Goal: Obtain resource: Download file/media

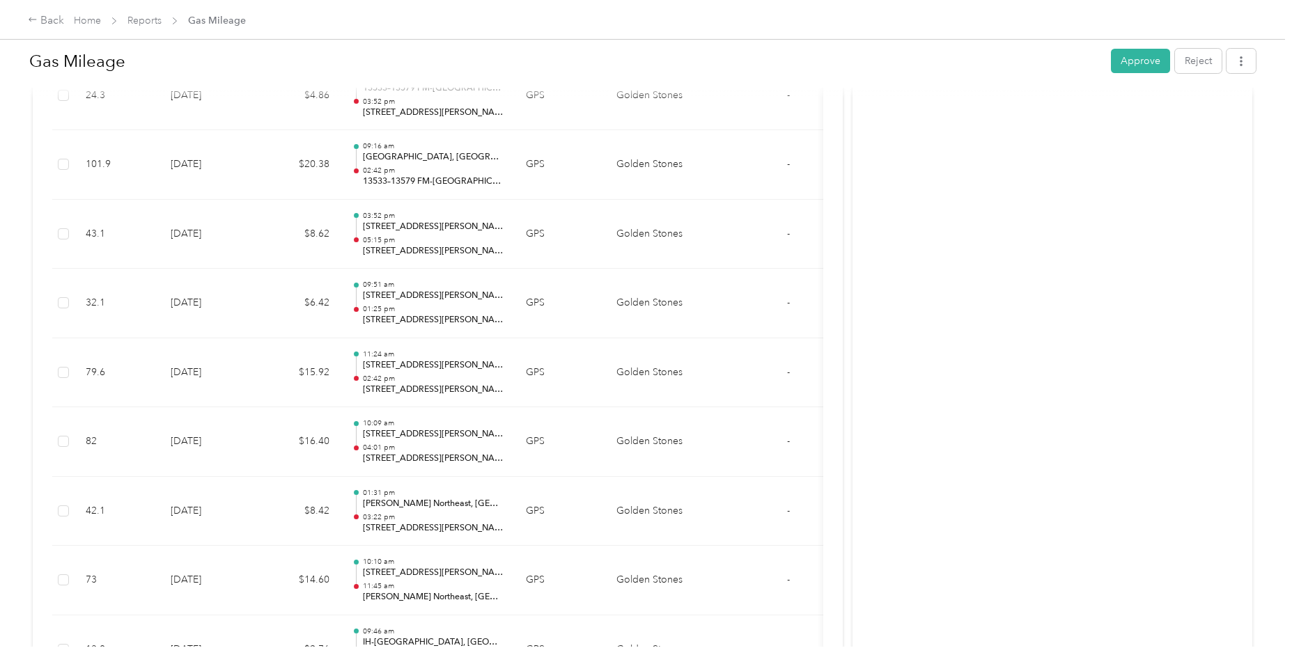
scroll to position [586, 0]
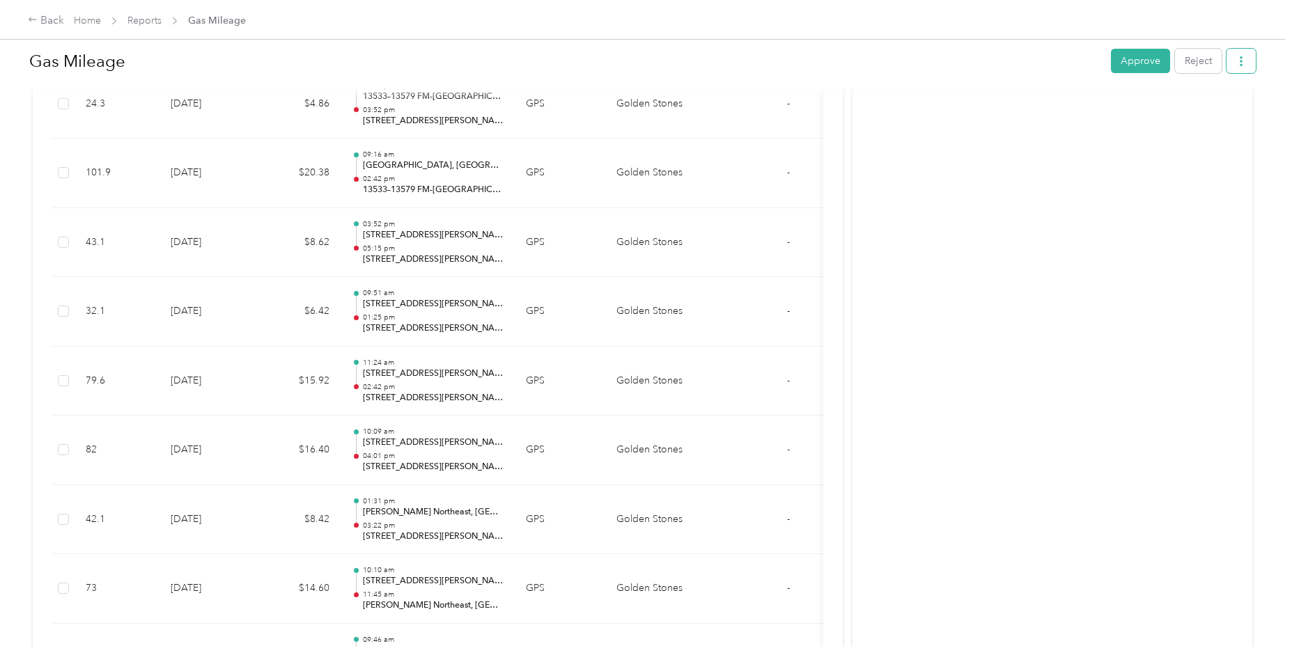
click at [621, 63] on icon "button" at bounding box center [1241, 61] width 10 height 10
click at [621, 117] on span "Download" at bounding box center [1198, 112] width 46 height 15
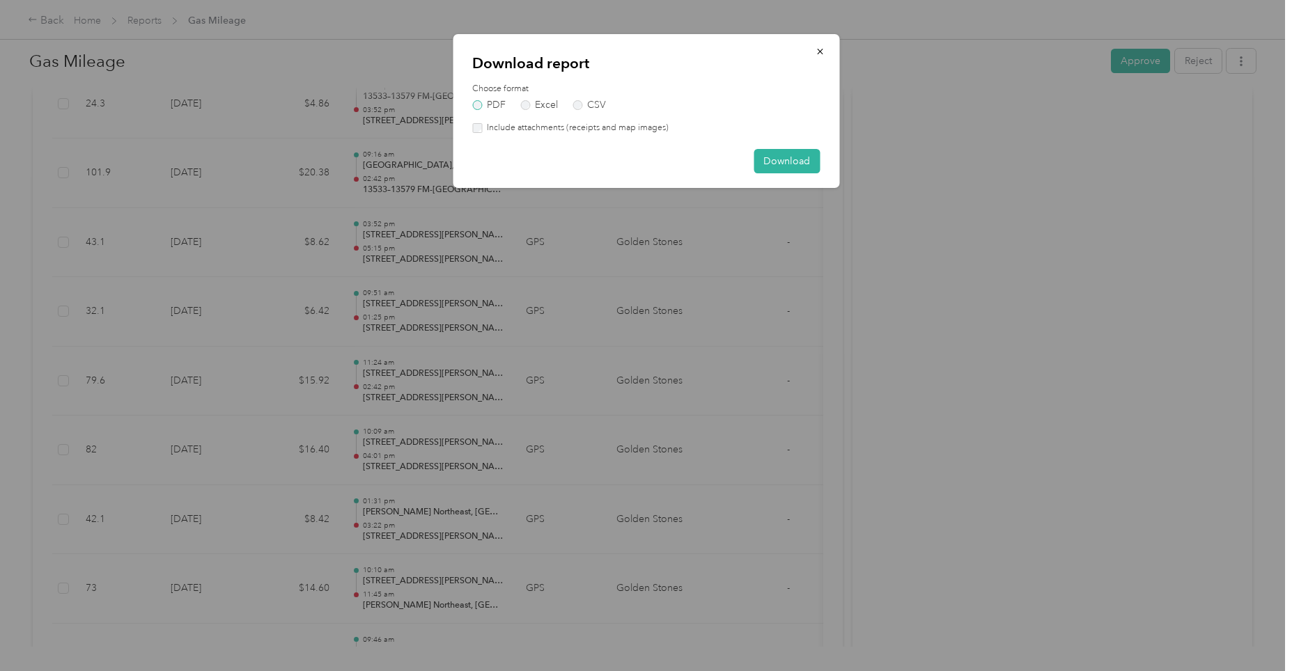
click at [479, 104] on label "PDF" at bounding box center [488, 105] width 33 height 10
click at [621, 158] on button "Download" at bounding box center [786, 161] width 66 height 24
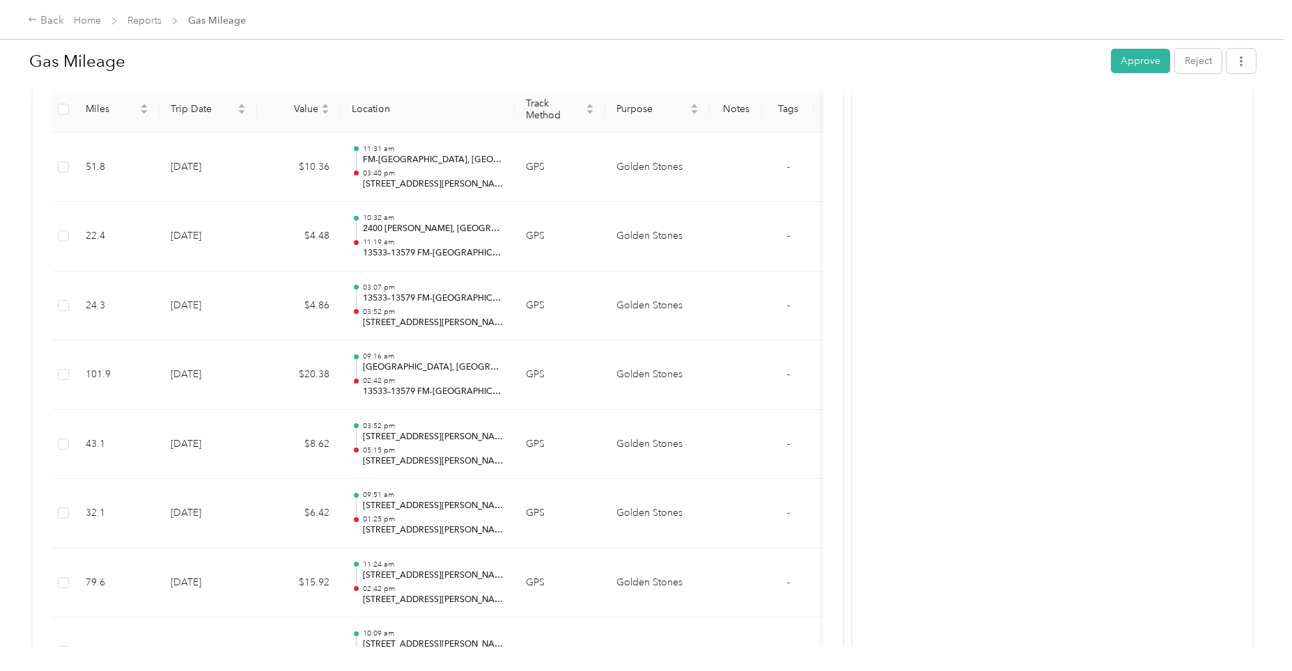
scroll to position [377, 0]
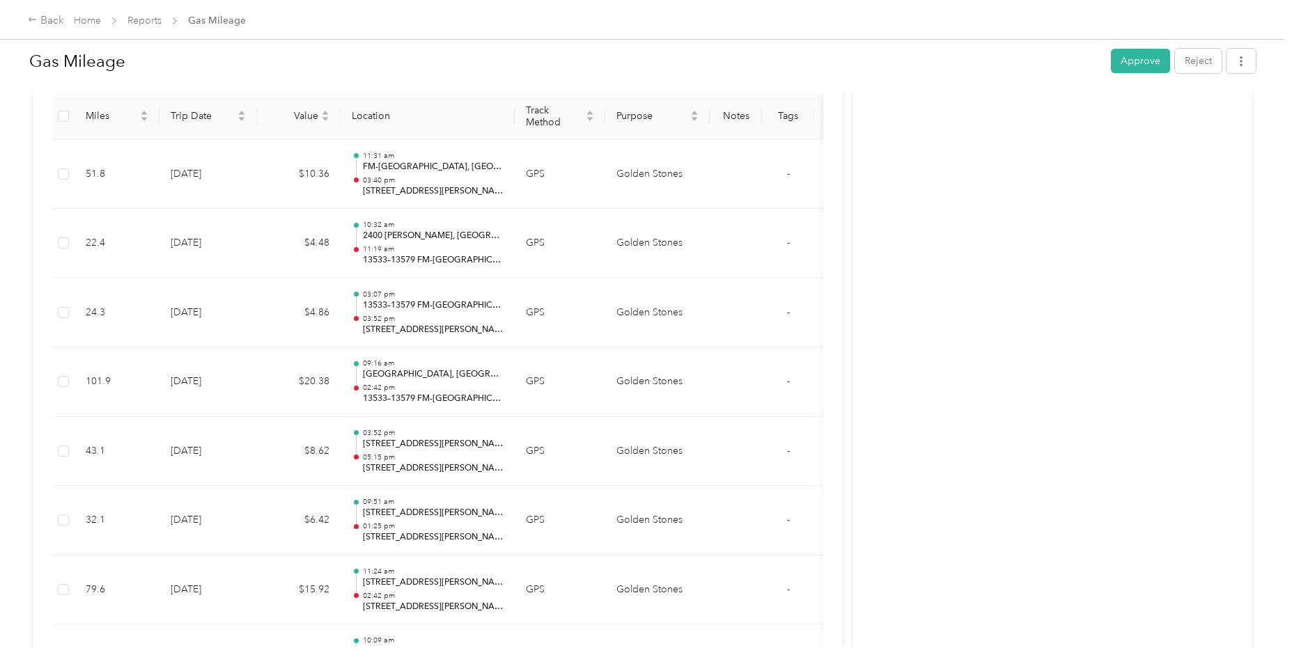
drag, startPoint x: 838, startPoint y: 10, endPoint x: 875, endPoint y: 15, distance: 38.0
click at [621, 15] on div "Back Home Reports Gas Mileage" at bounding box center [646, 19] width 1292 height 39
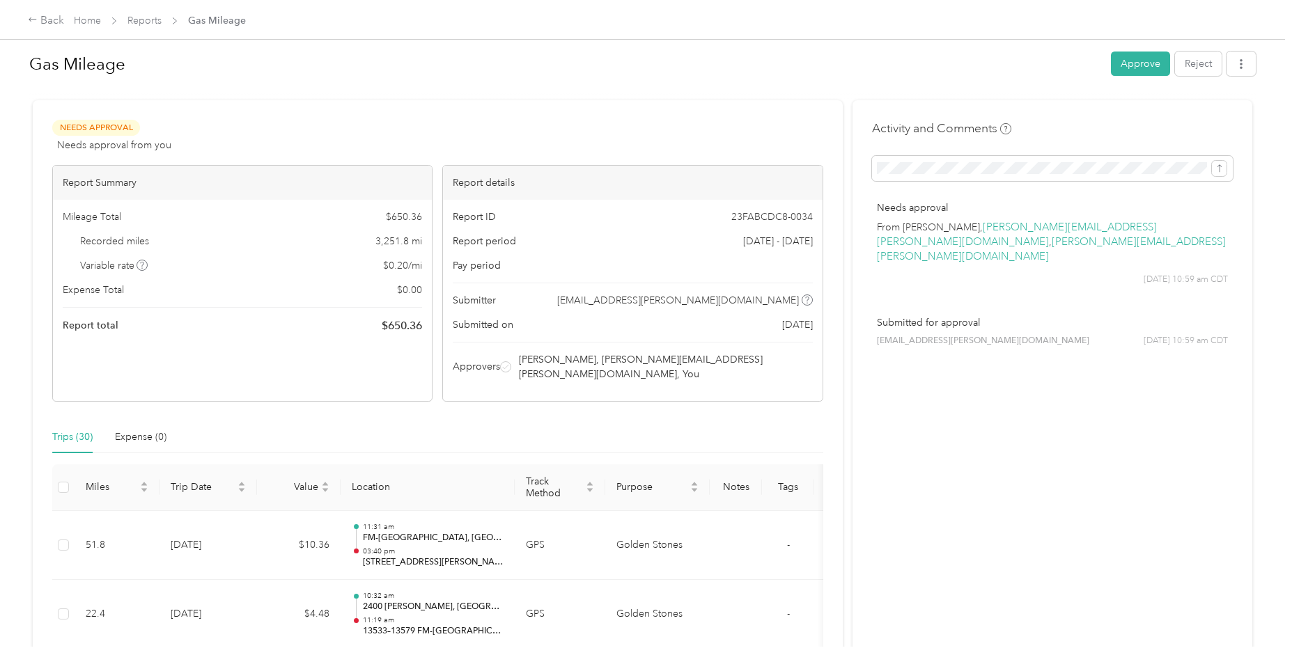
scroll to position [0, 0]
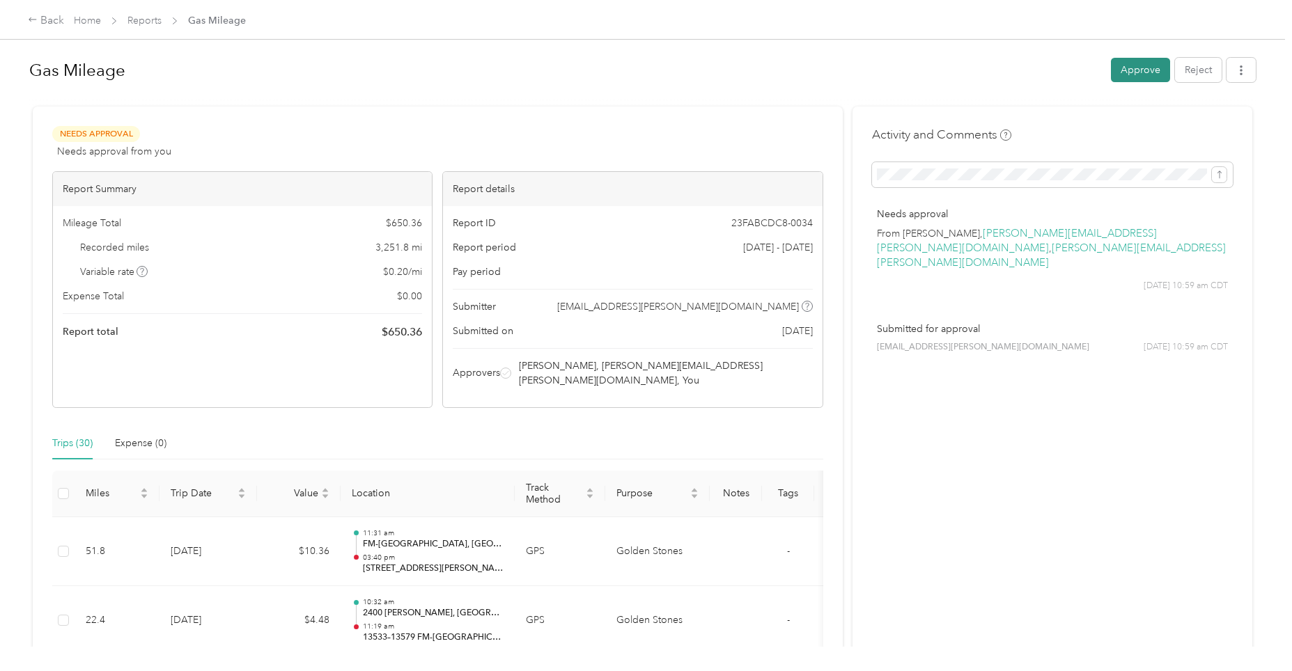
click at [1137, 70] on button "Approve" at bounding box center [1140, 70] width 59 height 24
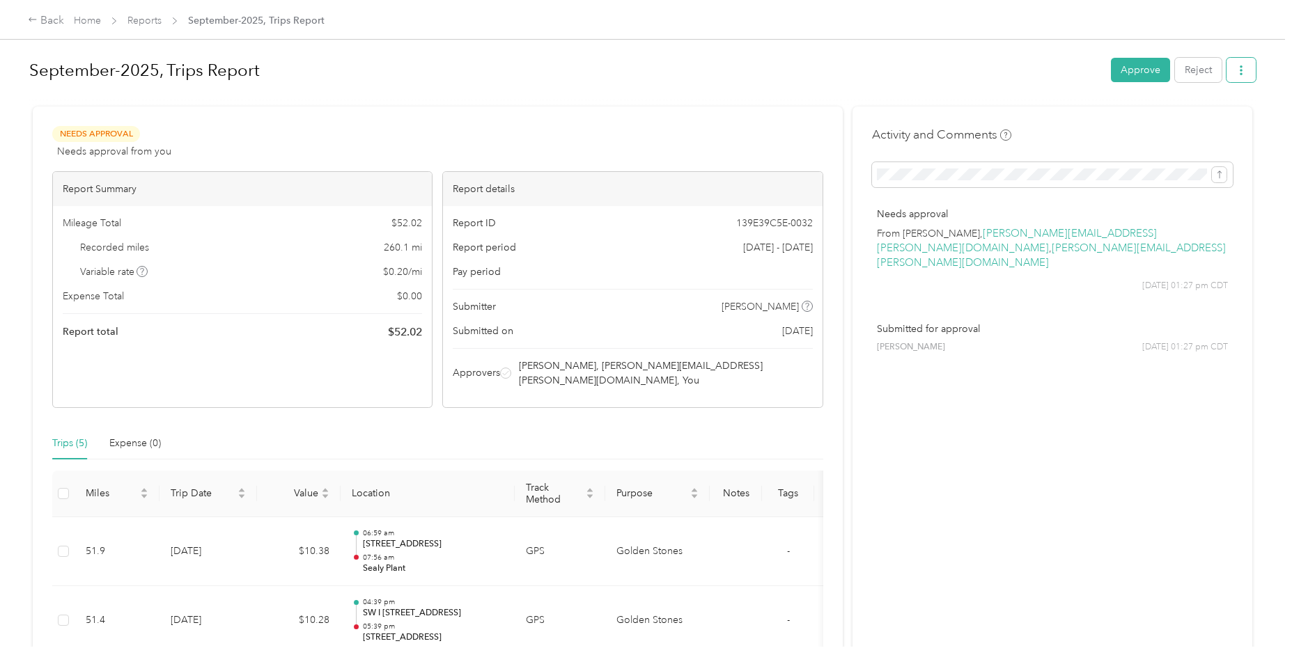
click at [1239, 71] on icon "button" at bounding box center [1241, 70] width 10 height 10
click at [1179, 121] on span "Download" at bounding box center [1198, 121] width 46 height 15
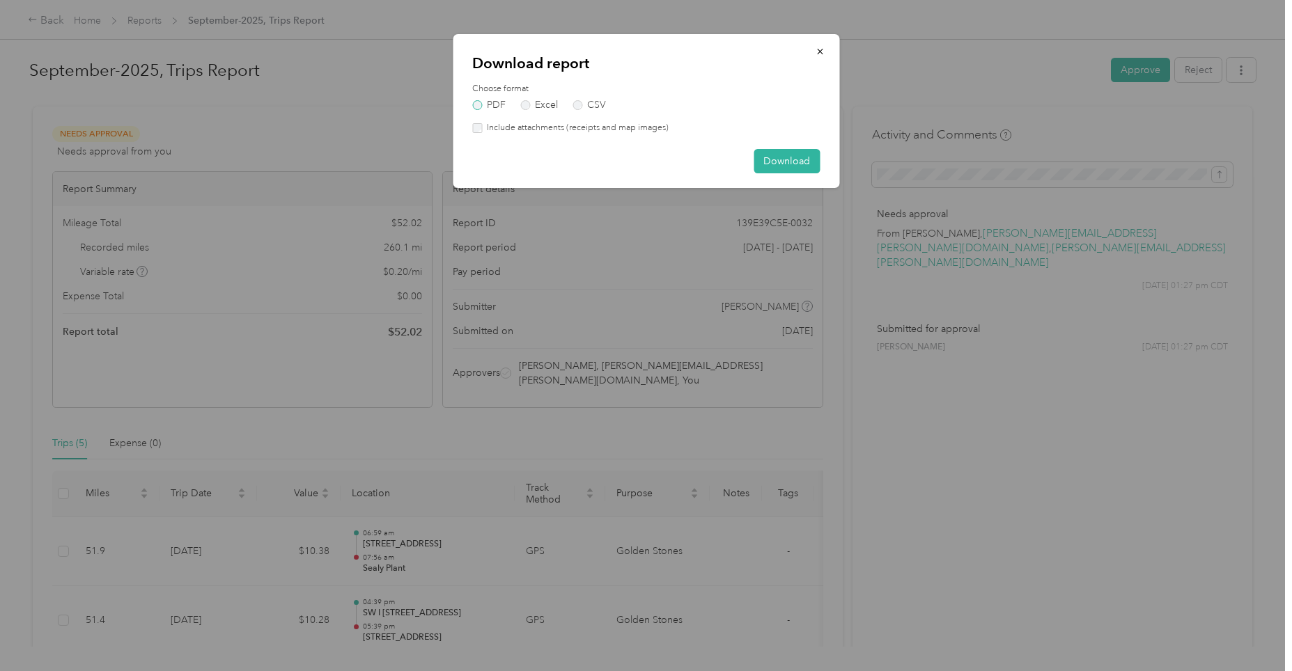
click at [474, 104] on label "PDF" at bounding box center [488, 105] width 33 height 10
click at [797, 158] on button "Download" at bounding box center [786, 161] width 66 height 24
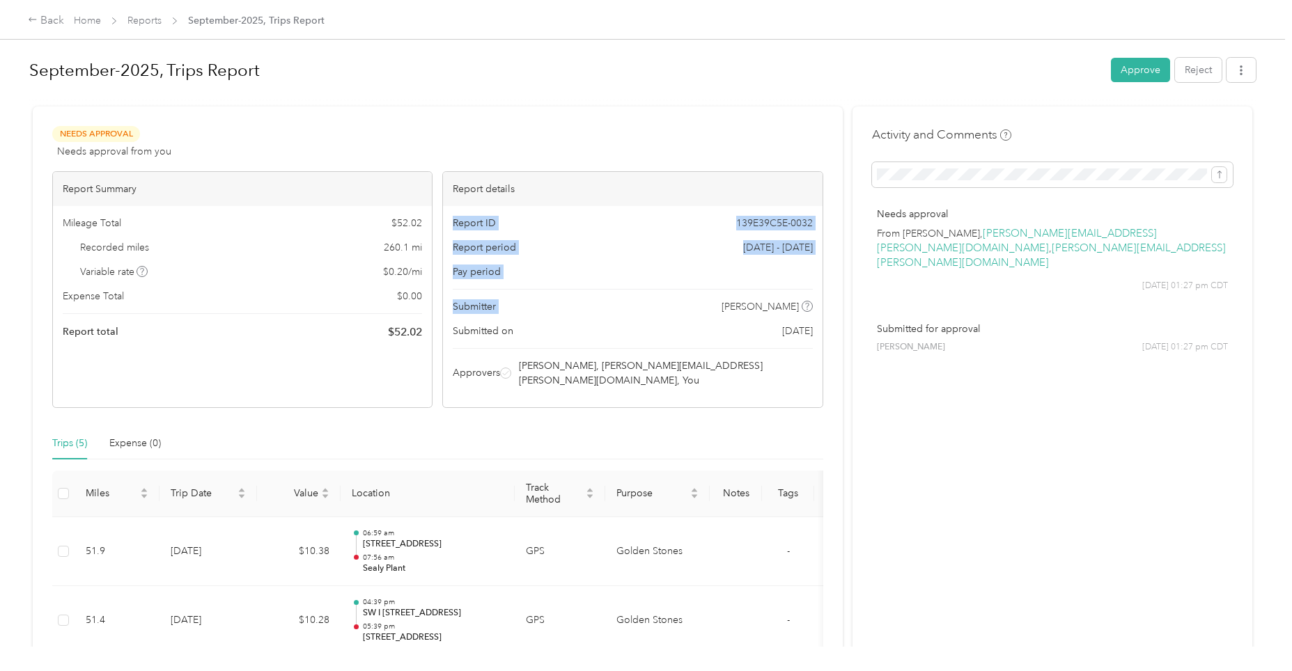
click at [623, 305] on div "Report details Report ID 139E39C5E-0032 Report period Sep 4 - 19, 2025 Pay peri…" at bounding box center [632, 289] width 380 height 237
click at [1138, 74] on button "Approve" at bounding box center [1140, 70] width 59 height 24
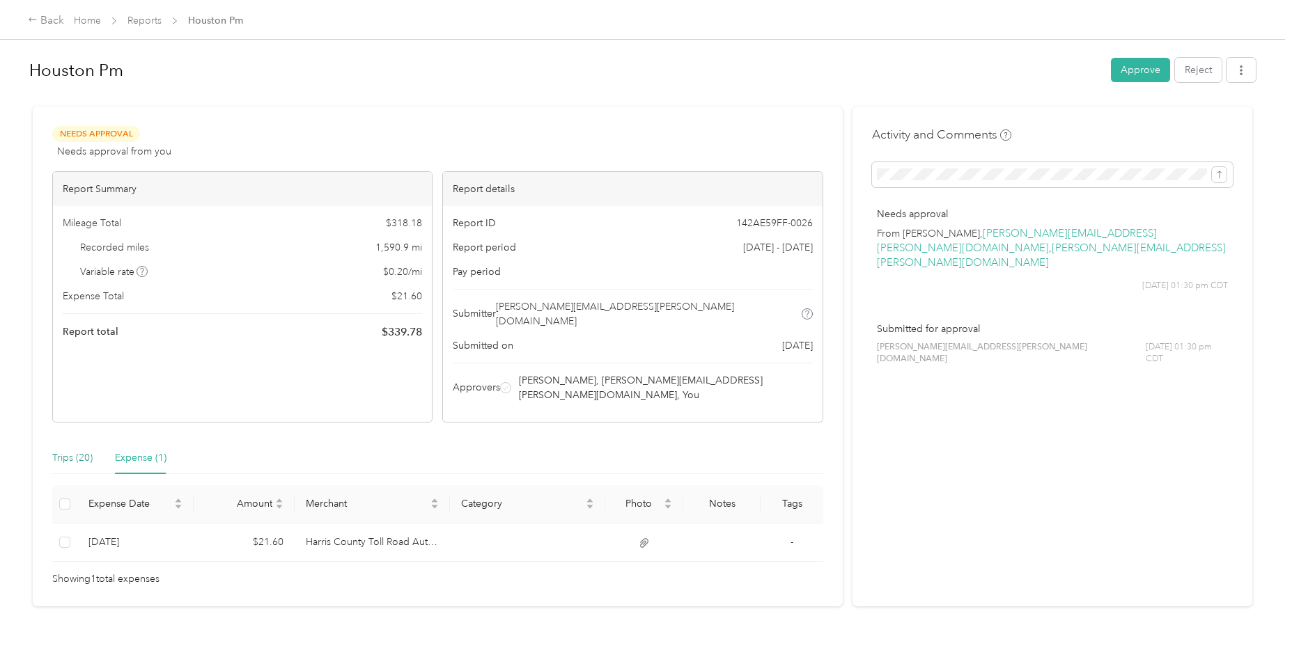
click at [62, 451] on div "Trips (20)" at bounding box center [72, 458] width 40 height 15
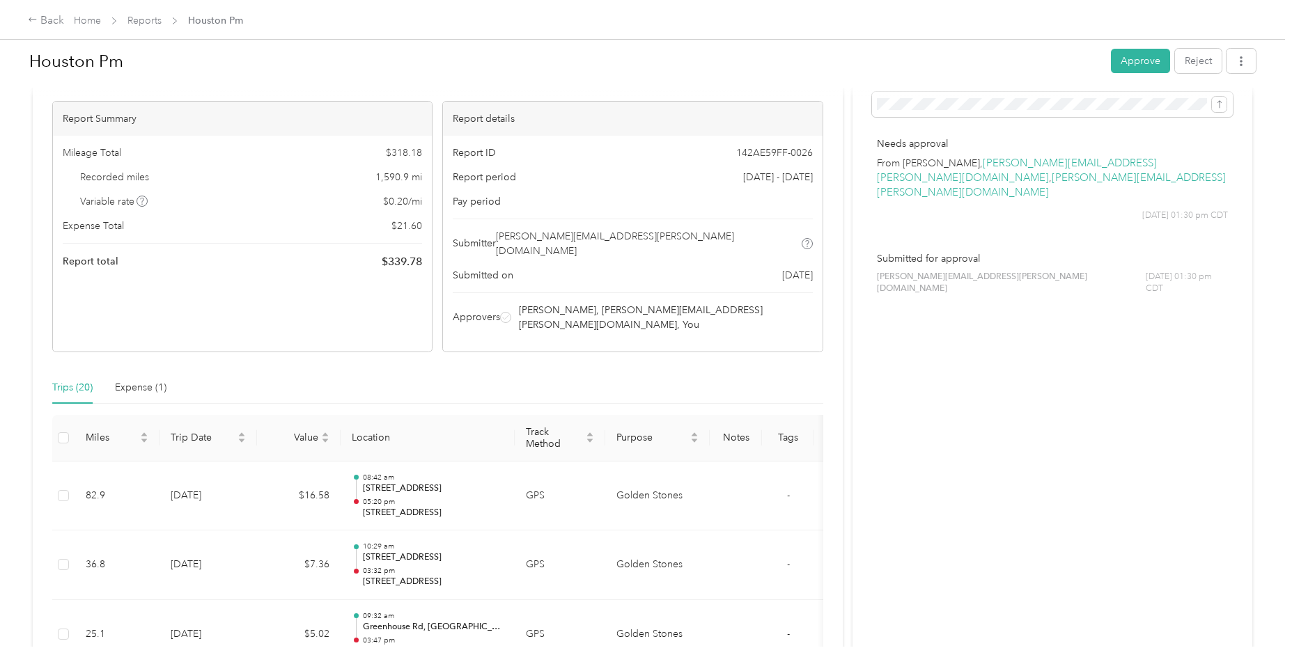
scroll to position [70, 0]
click at [1236, 63] on icon "button" at bounding box center [1241, 61] width 10 height 10
click at [1206, 109] on span "Download" at bounding box center [1198, 112] width 46 height 15
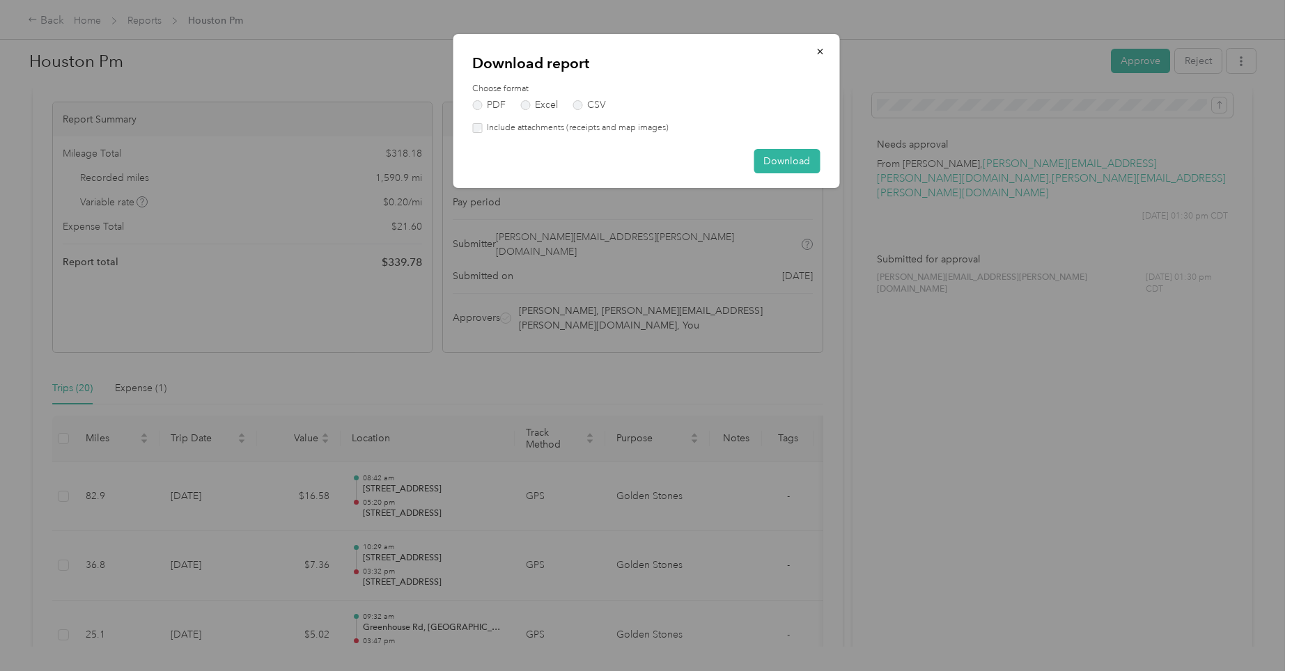
click at [471, 106] on div "Download report Choose format PDF Excel CSV Include attachments (receipts and m…" at bounding box center [646, 111] width 386 height 154
click at [784, 159] on button "Download" at bounding box center [786, 161] width 66 height 24
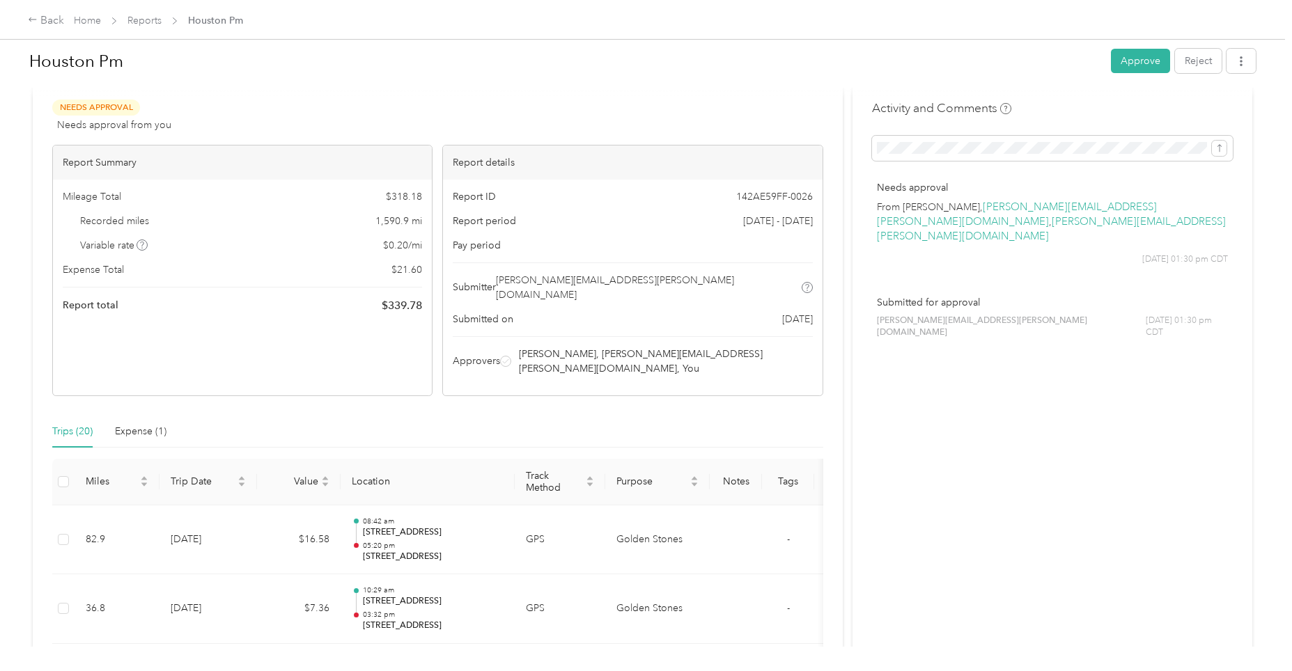
scroll to position [0, 0]
